Goal: Find contact information: Find contact information

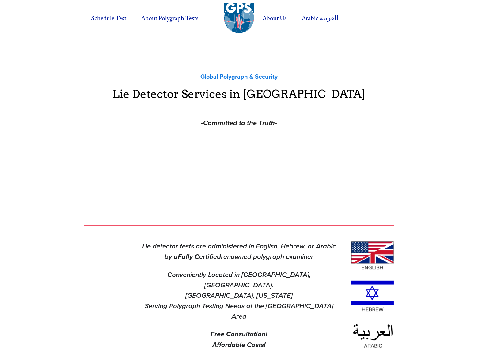
scroll to position [550, 0]
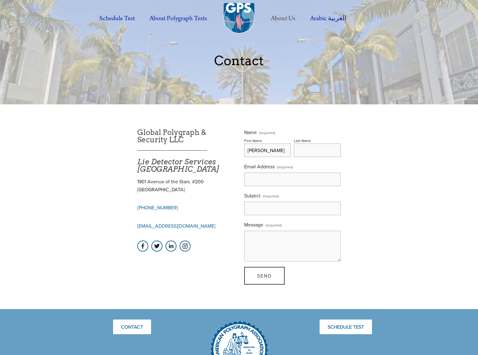
type input "[PERSON_NAME]"
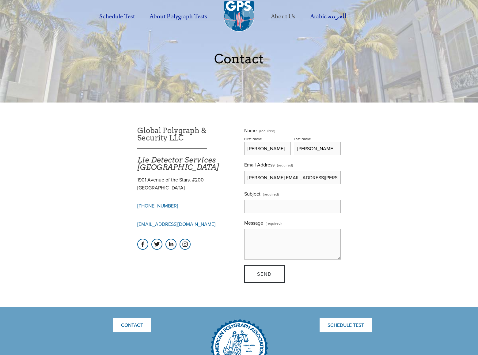
type input "[PERSON_NAME][EMAIL_ADDRESS][PERSON_NAME][DOMAIN_NAME]"
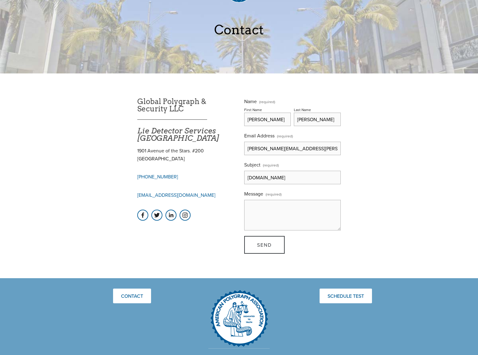
type input "[DOMAIN_NAME]"
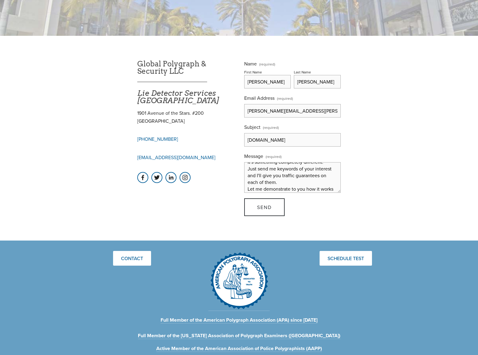
scroll to position [27, 0]
type textarea "I am not offering to you SEO, nor Pay Per Click Advertising. It's something com…"
click at [264, 207] on span "Send" at bounding box center [264, 207] width 15 height 7
